Goal: Transaction & Acquisition: Purchase product/service

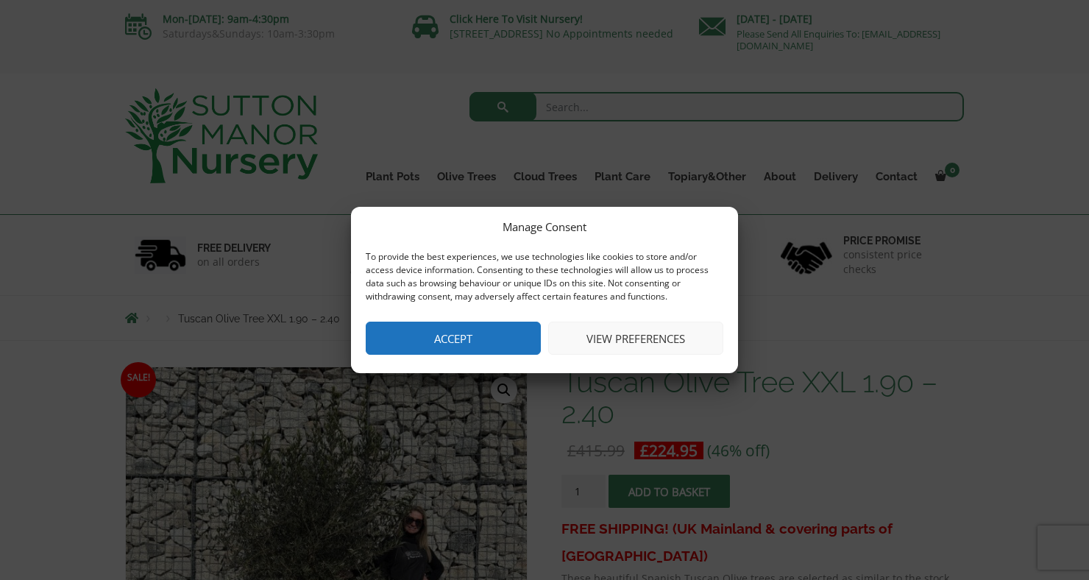
click at [447, 327] on button "Accept" at bounding box center [453, 337] width 175 height 33
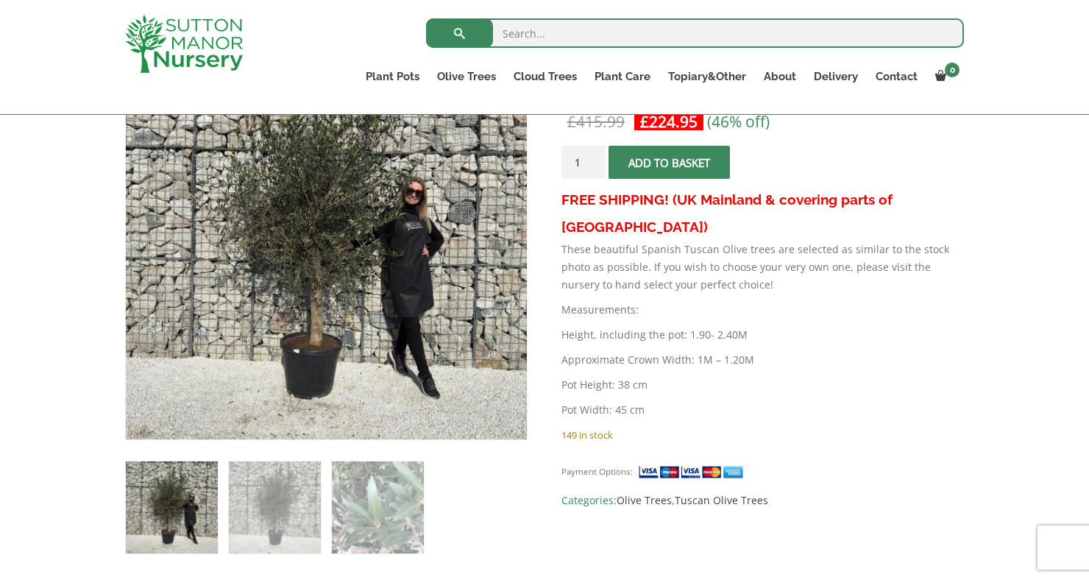
scroll to position [297, 0]
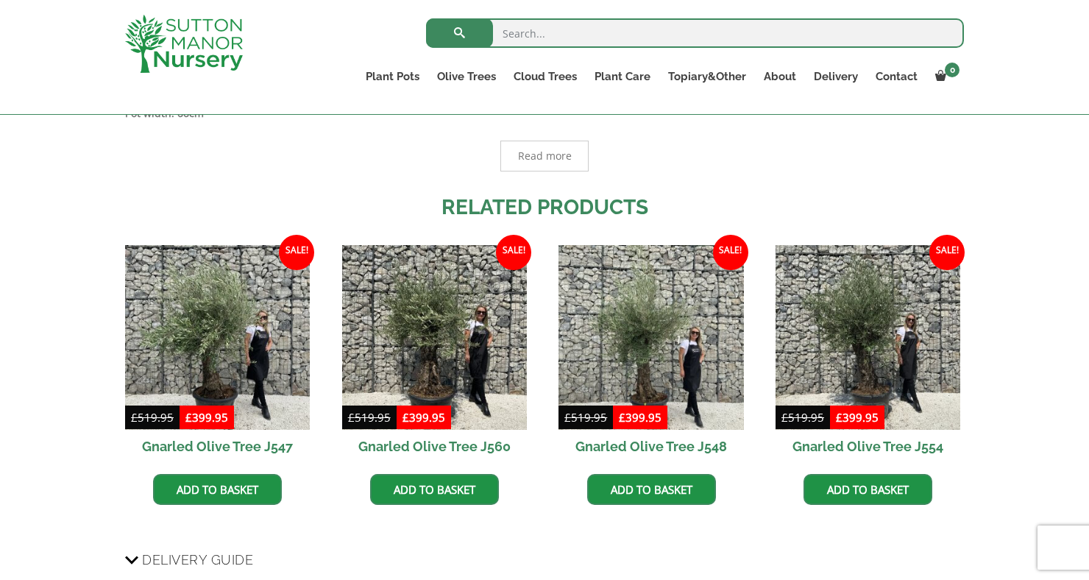
scroll to position [973, 0]
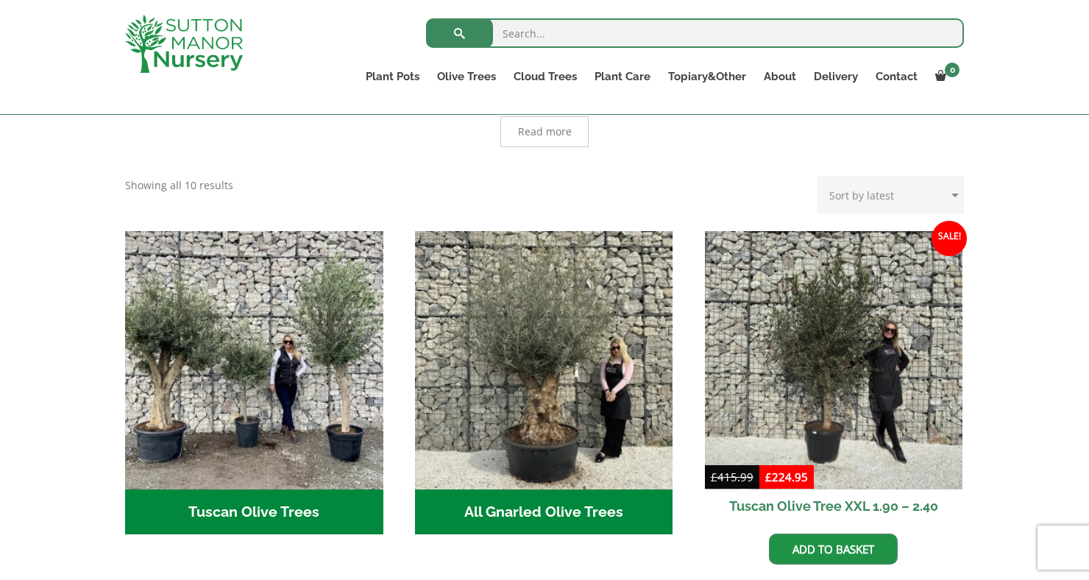
scroll to position [425, 0]
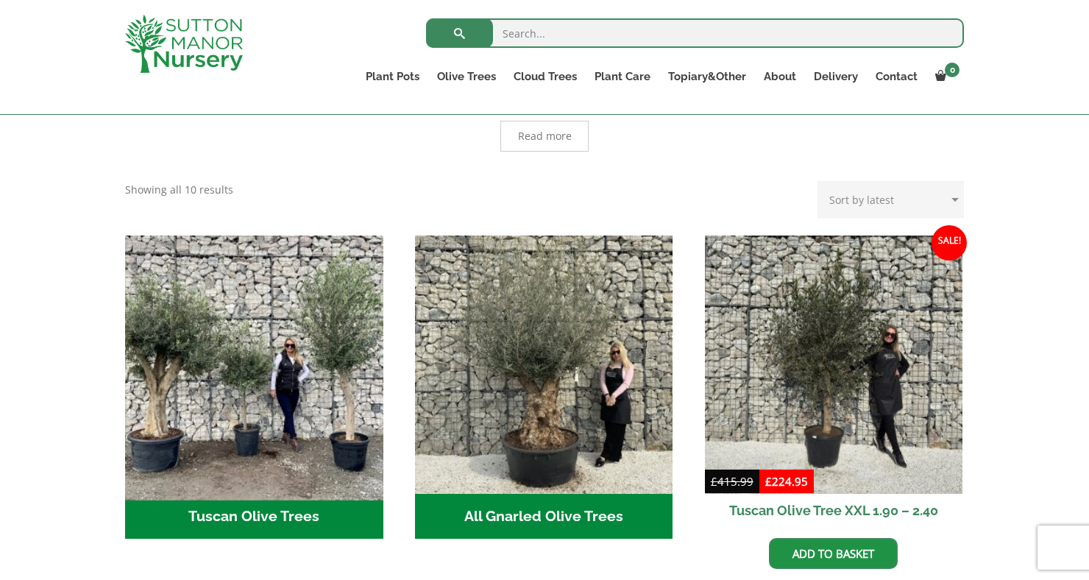
click at [227, 399] on img "Visit product category Tuscan Olive Trees" at bounding box center [253, 364] width 271 height 271
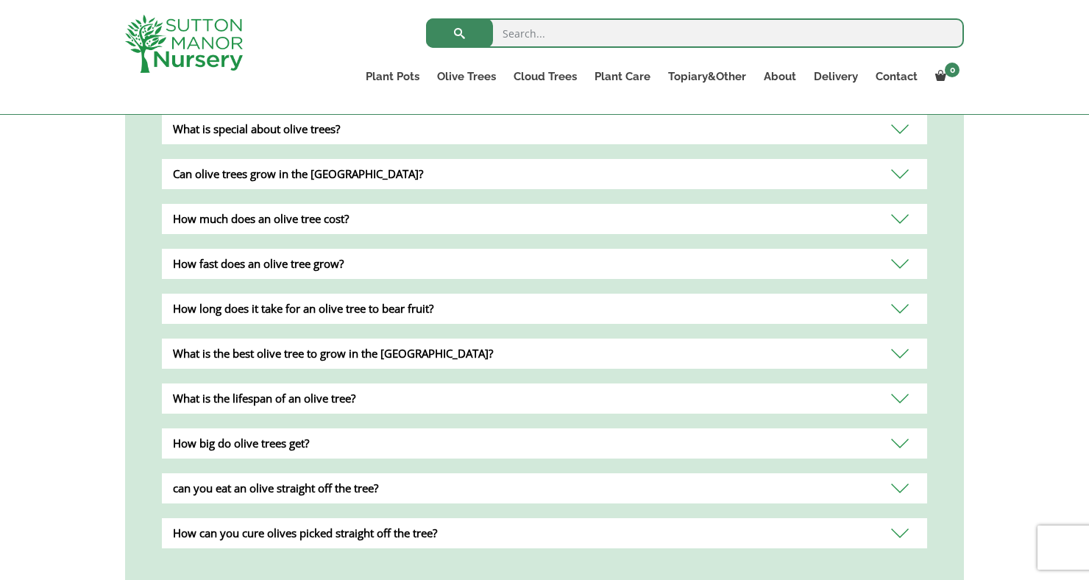
scroll to position [1123, 0]
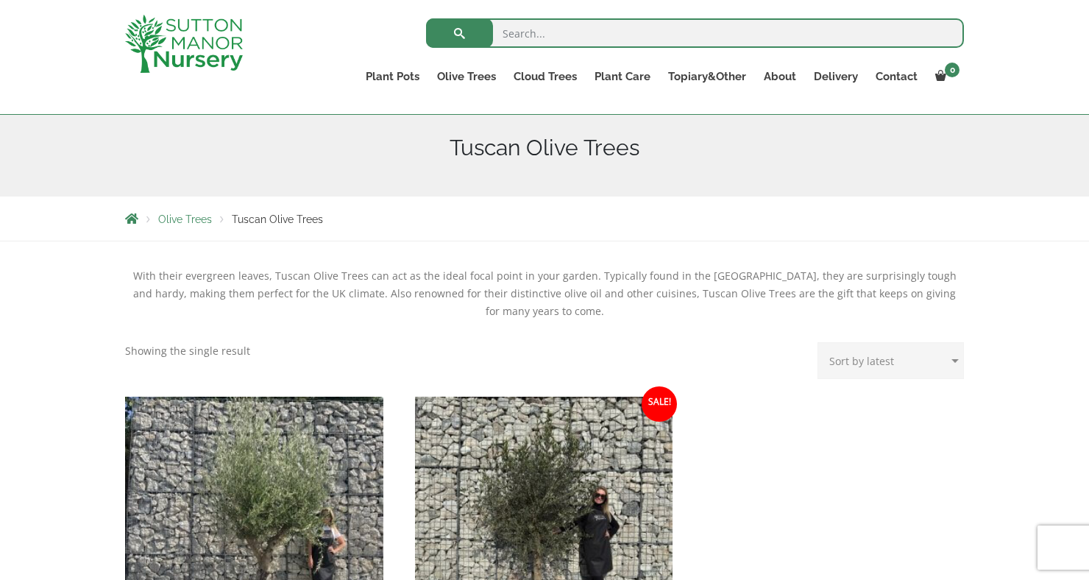
scroll to position [171, 0]
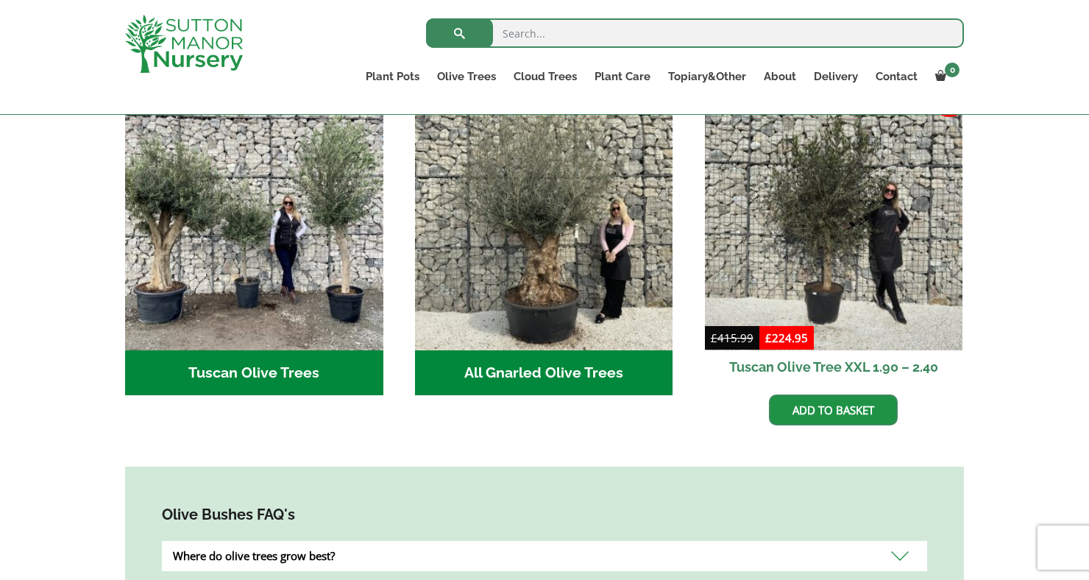
scroll to position [571, 0]
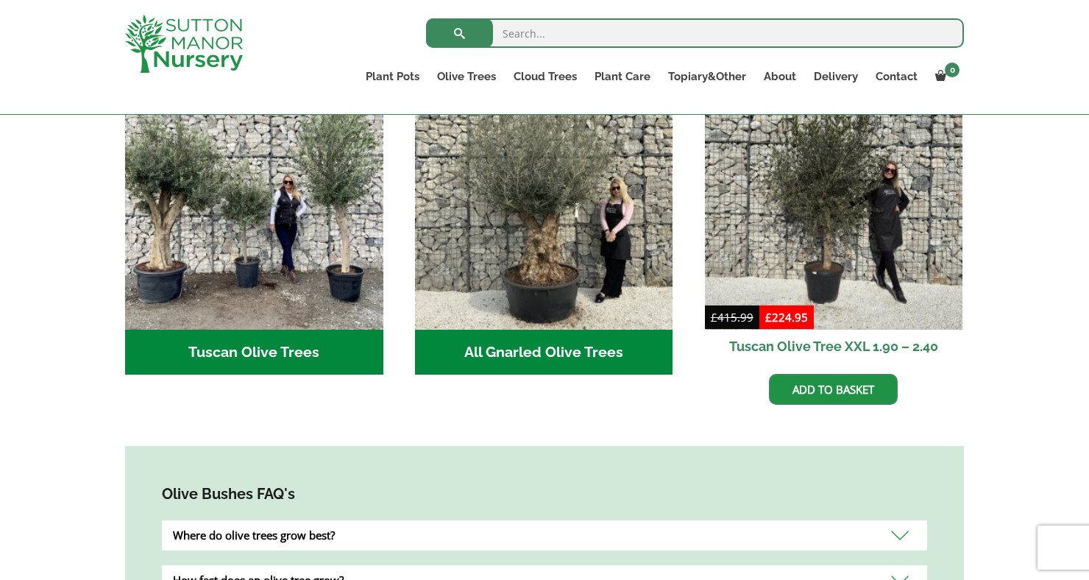
scroll to position [590, 0]
